Goal: Find specific page/section: Find specific page/section

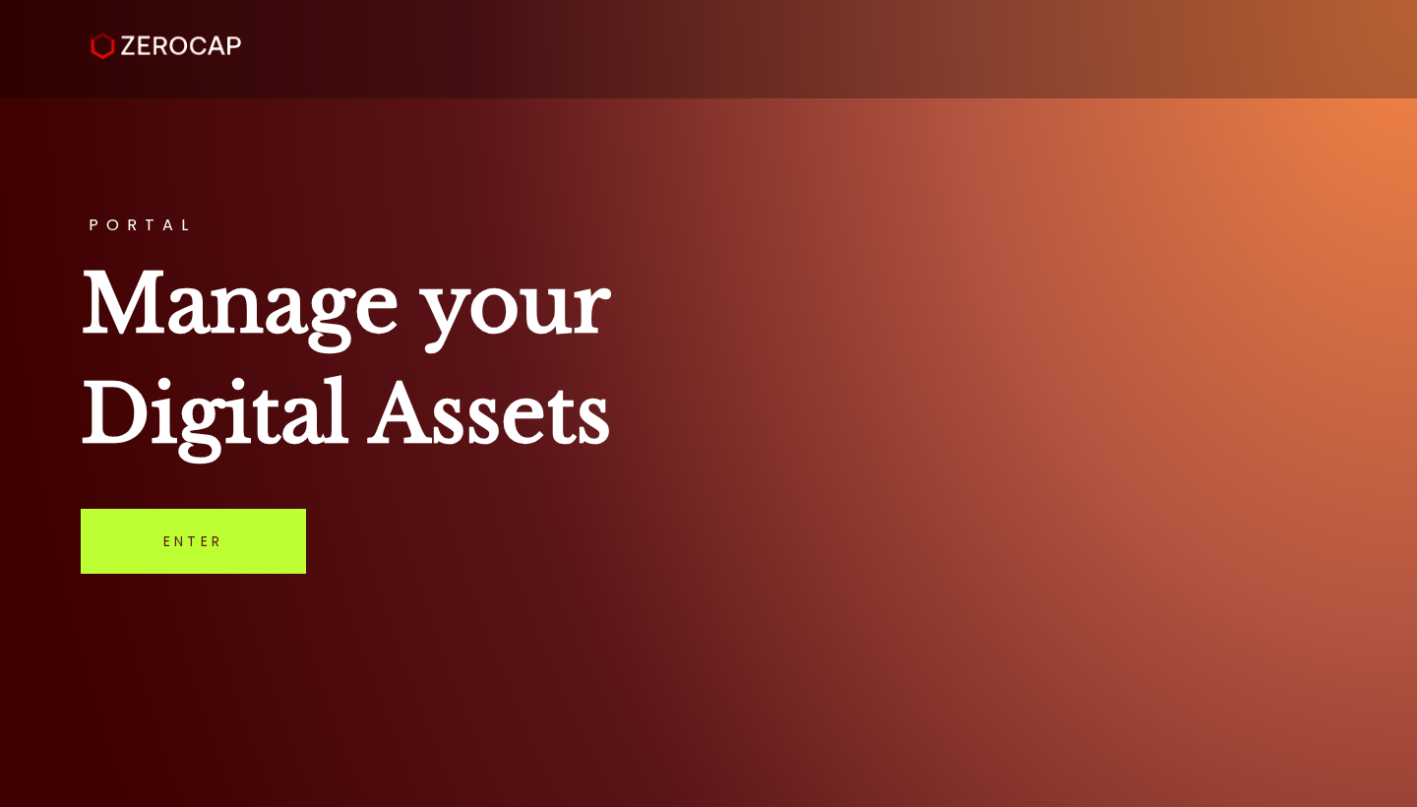
drag, startPoint x: 207, startPoint y: 541, endPoint x: 235, endPoint y: 524, distance: 33.1
click at [207, 541] on link "Enter" at bounding box center [193, 541] width 225 height 65
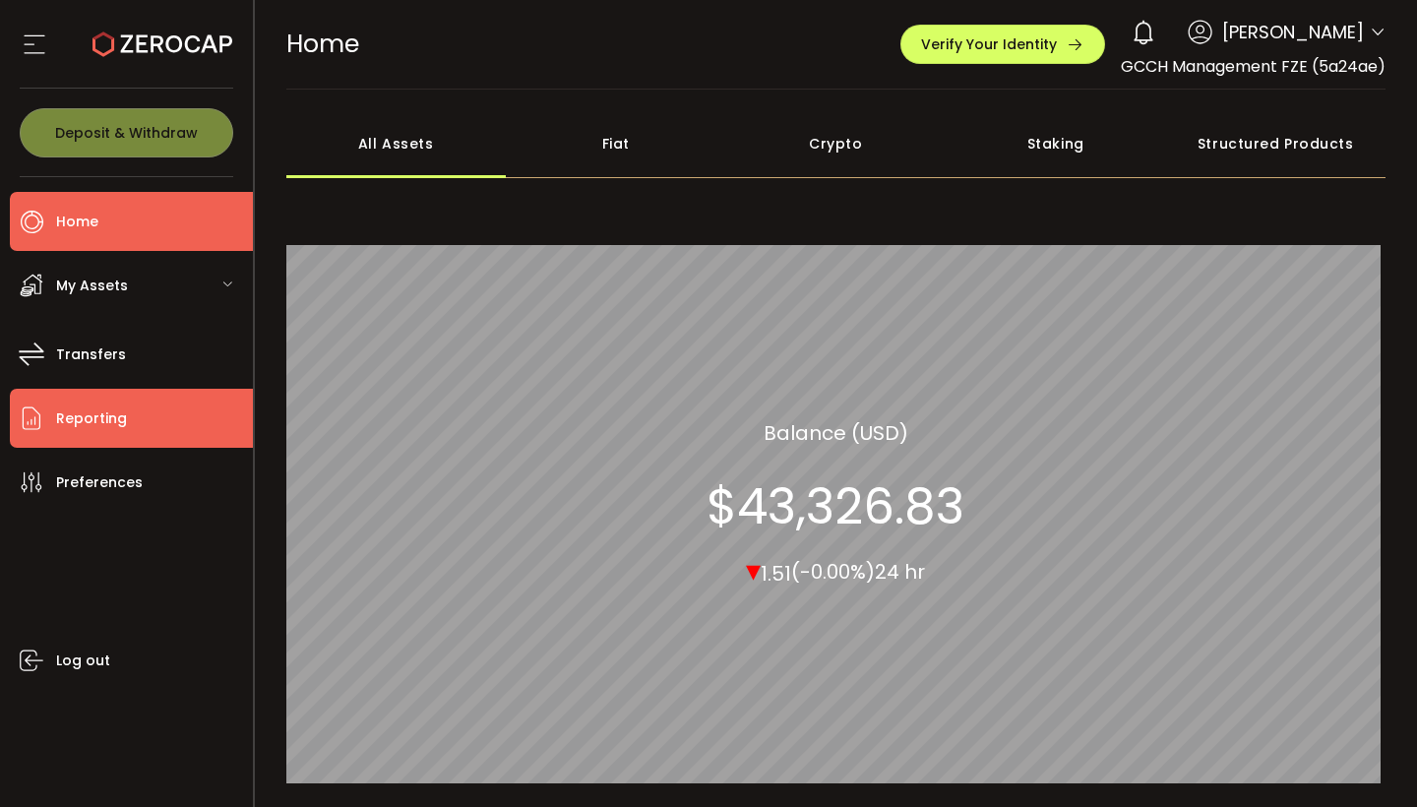
click at [117, 417] on span "Reporting" at bounding box center [91, 418] width 71 height 29
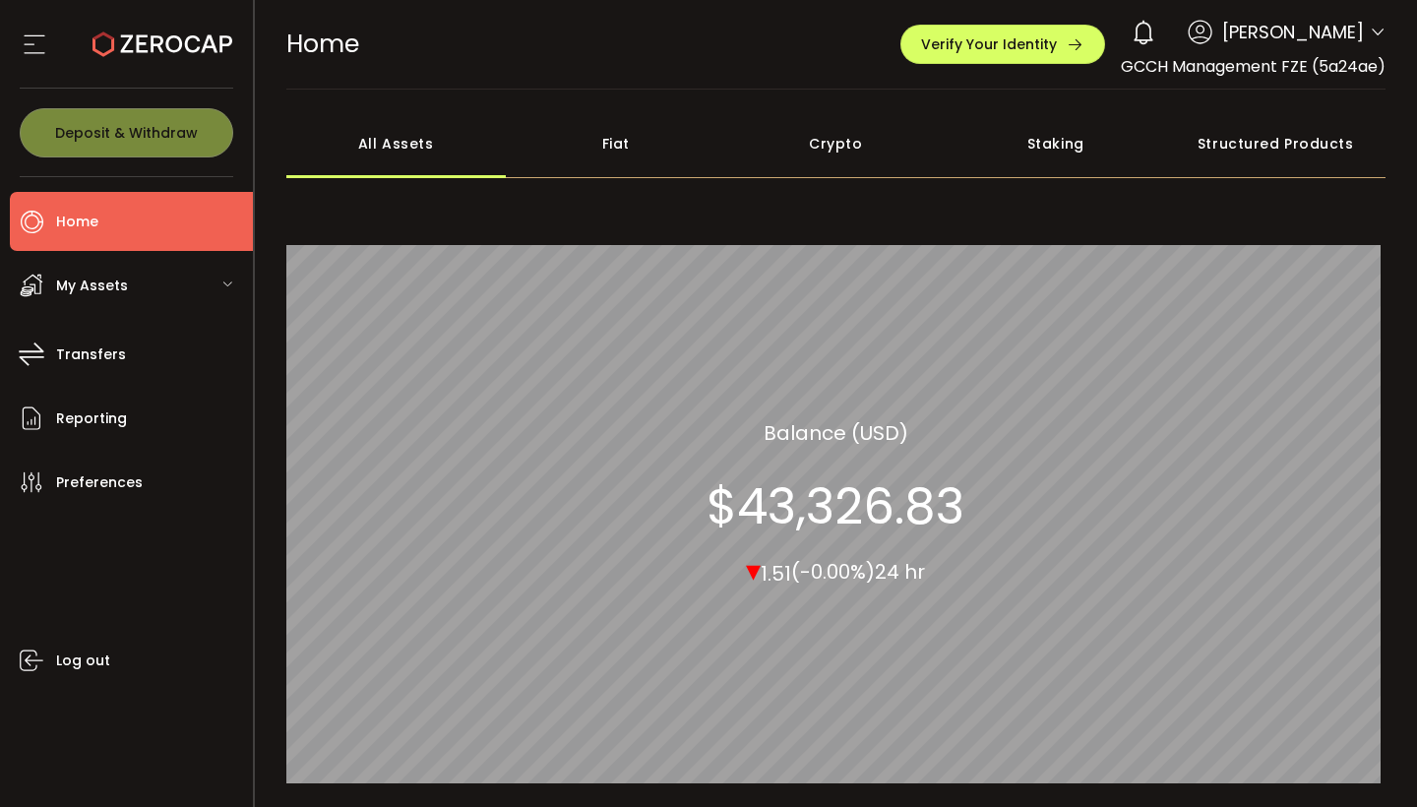
drag, startPoint x: 540, startPoint y: 98, endPoint x: 663, endPoint y: 152, distance: 134.0
click at [507, 101] on main "**********" at bounding box center [836, 530] width 1163 height 880
click at [732, 188] on div "All Assets Fiat Crypto Staking Structured Products All_Assets Balance (USD) $43…" at bounding box center [836, 461] width 1100 height 704
